Goal: Task Accomplishment & Management: Use online tool/utility

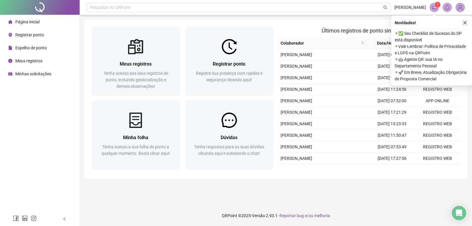
click at [464, 23] on icon "close" at bounding box center [465, 23] width 4 height 4
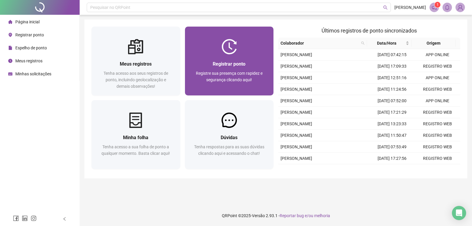
click at [239, 56] on div "Registrar ponto Registre sua presença com rapidez e segurança clicando aqui!" at bounding box center [229, 74] width 89 height 41
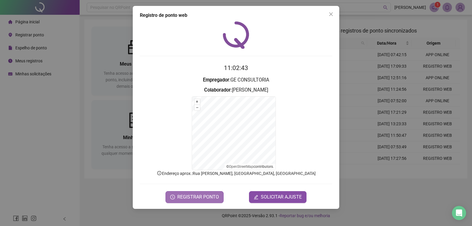
click at [204, 197] on span "REGISTRAR PONTO" at bounding box center [198, 196] width 42 height 7
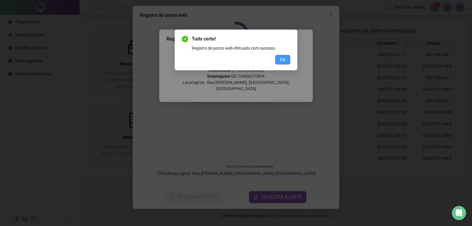
click at [283, 56] on button "OK" at bounding box center [282, 59] width 15 height 9
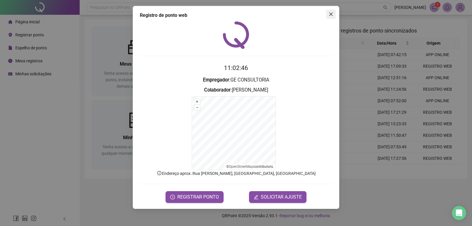
click at [330, 13] on icon "close" at bounding box center [332, 14] width 4 height 4
